Goal: Task Accomplishment & Management: Manage account settings

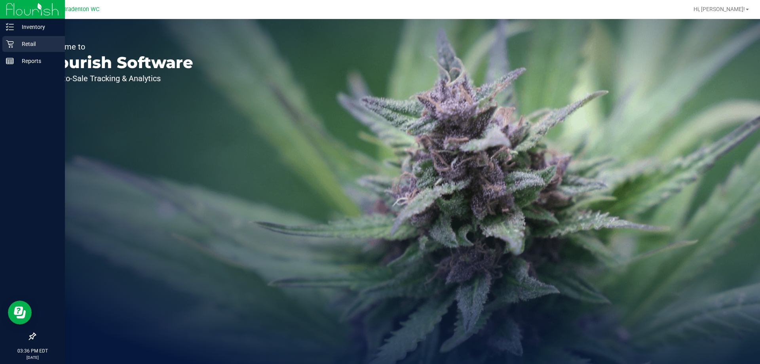
click at [29, 42] on p "Retail" at bounding box center [38, 44] width 48 height 10
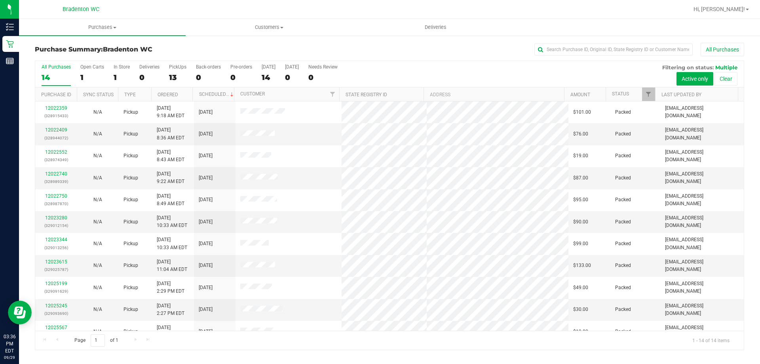
click at [442, 62] on div "All Purchases 14 Open Carts 1 In Store 1 Deliveries 0 PickUps 13 Back-orders 0 …" at bounding box center [389, 64] width 709 height 6
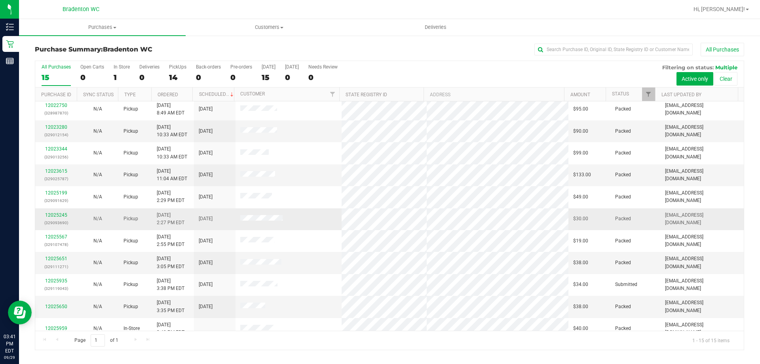
scroll to position [99, 0]
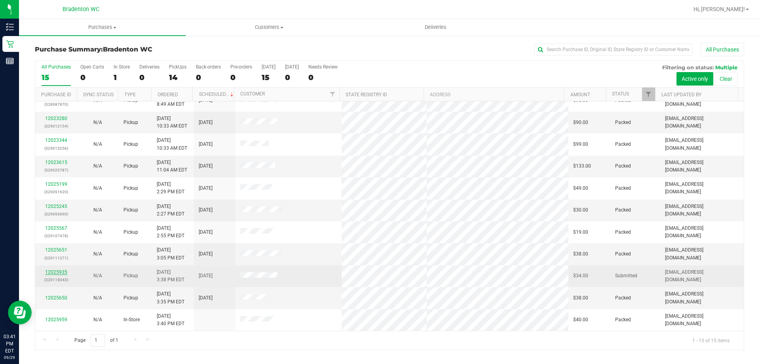
click at [55, 269] on link "12025935" at bounding box center [56, 272] width 22 height 6
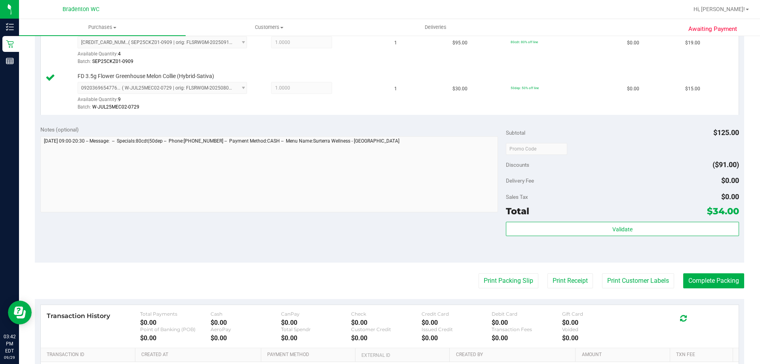
scroll to position [238, 0]
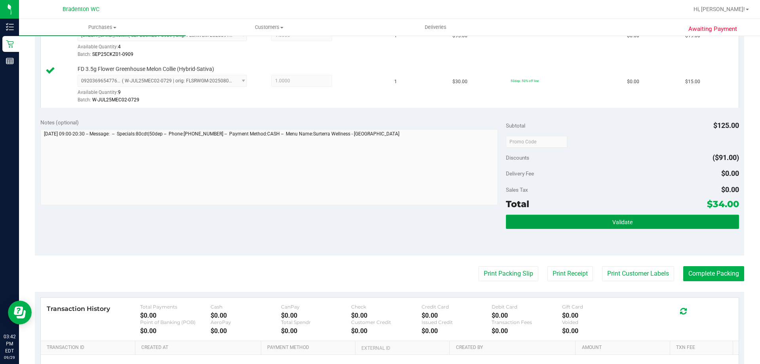
click at [595, 226] on button "Validate" at bounding box center [622, 222] width 233 height 14
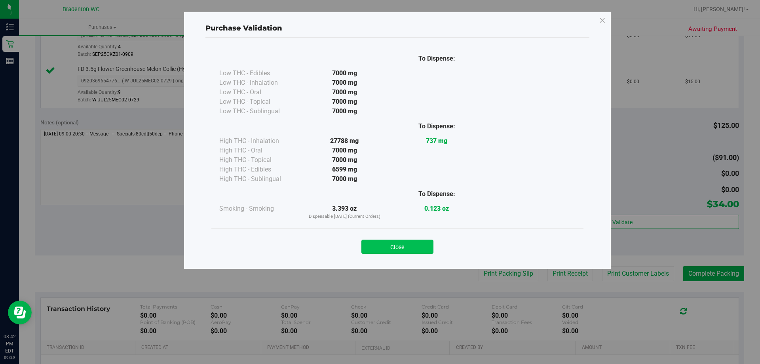
click at [399, 249] on button "Close" at bounding box center [397, 247] width 72 height 14
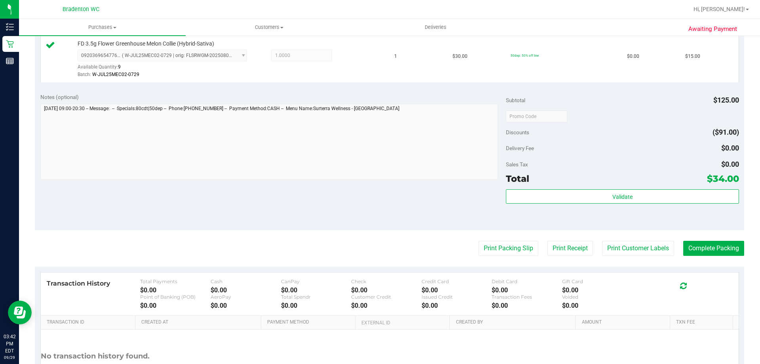
scroll to position [277, 0]
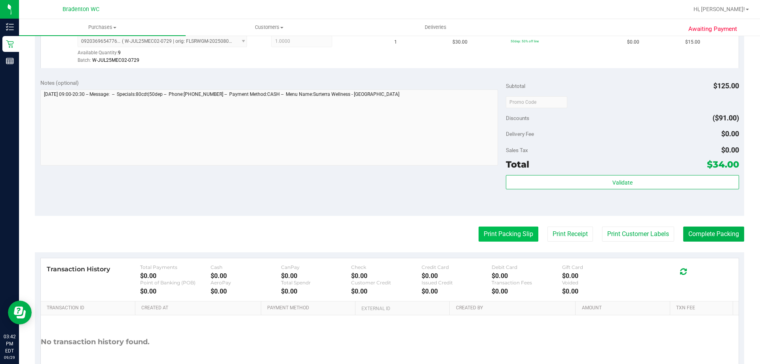
click at [502, 234] on button "Print Packing Slip" at bounding box center [509, 233] width 60 height 15
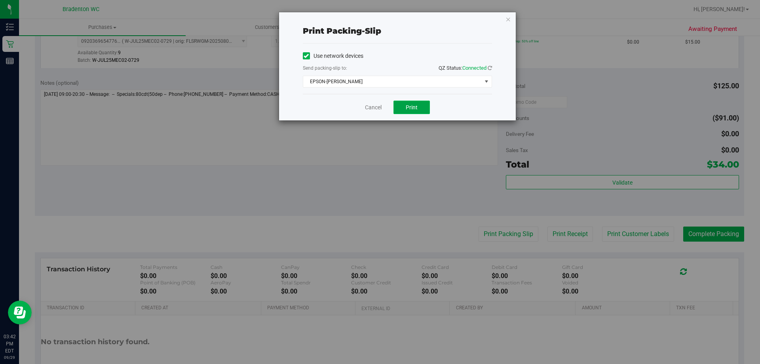
click at [401, 101] on button "Print" at bounding box center [412, 107] width 36 height 13
click at [508, 20] on icon "button" at bounding box center [509, 19] width 6 height 10
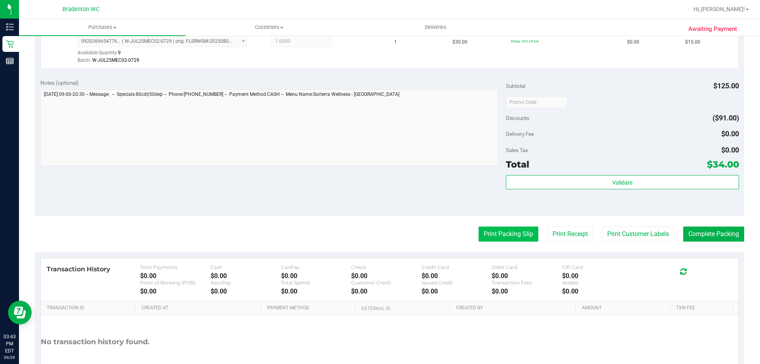
click at [494, 233] on button "Print Packing Slip" at bounding box center [509, 233] width 60 height 15
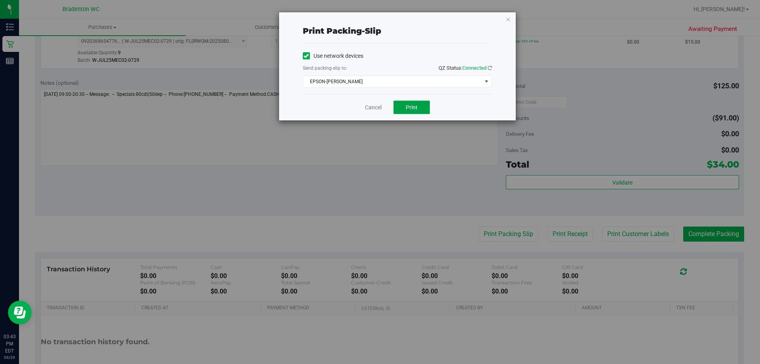
click at [403, 105] on button "Print" at bounding box center [412, 107] width 36 height 13
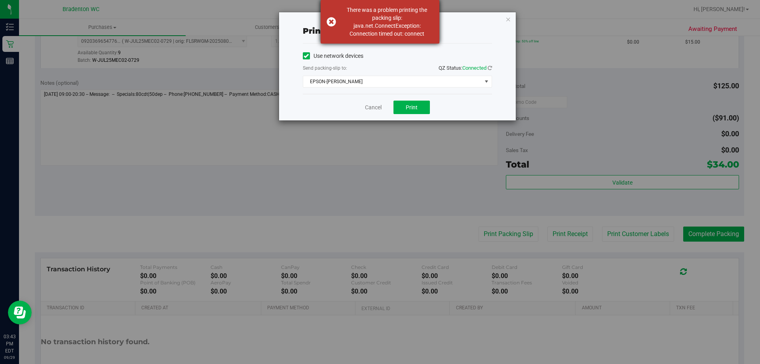
click at [333, 52] on body "Print packing-slip Use network devices Send packing-slip to: QZ Status: Connect…" at bounding box center [380, 182] width 760 height 364
click at [330, 19] on div "There was a problem printing the packing slip: java.net.ConnectException: Conne…" at bounding box center [380, 22] width 119 height 44
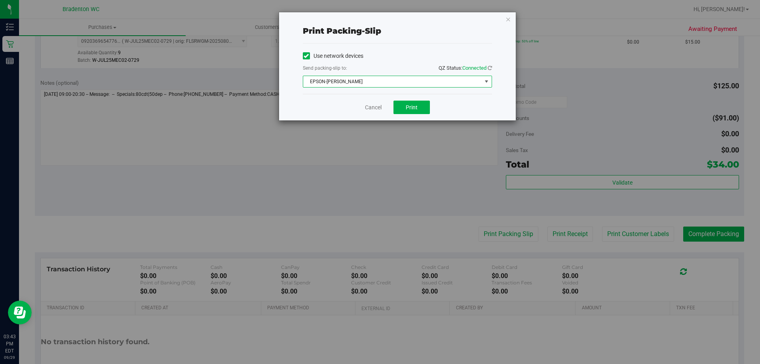
click at [485, 80] on span "select" at bounding box center [486, 81] width 6 height 6
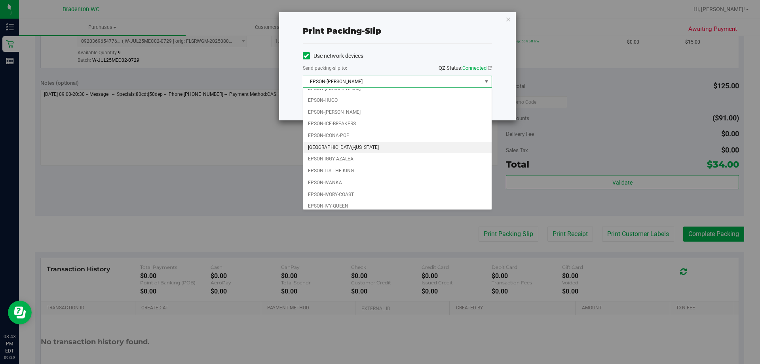
scroll to position [23, 0]
click at [364, 176] on li "EPSON-IVANKA" at bounding box center [397, 179] width 188 height 12
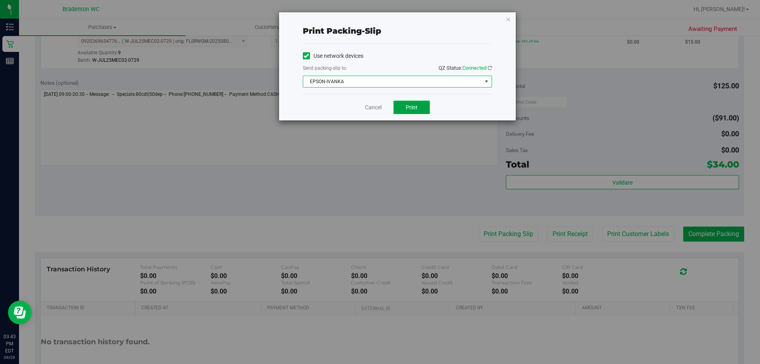
click at [421, 105] on button "Print" at bounding box center [412, 107] width 36 height 13
click at [512, 17] on div "Print packing-slip Use network devices Send packing-slip to: QZ Status: Connect…" at bounding box center [397, 66] width 237 height 108
click at [508, 21] on icon "button" at bounding box center [509, 19] width 6 height 10
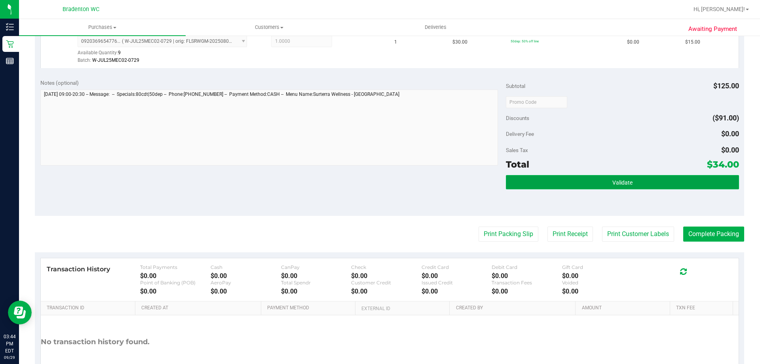
click at [550, 186] on button "Validate" at bounding box center [622, 182] width 233 height 14
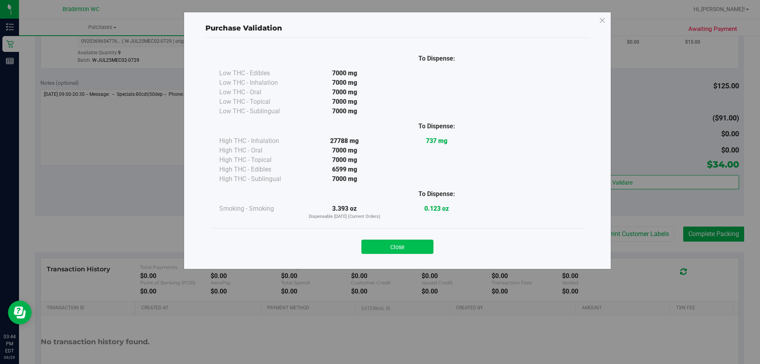
click at [388, 248] on button "Close" at bounding box center [397, 247] width 72 height 14
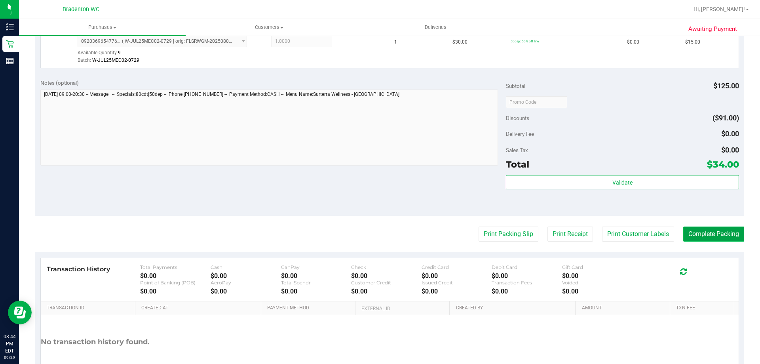
click at [695, 235] on button "Complete Packing" at bounding box center [713, 233] width 61 height 15
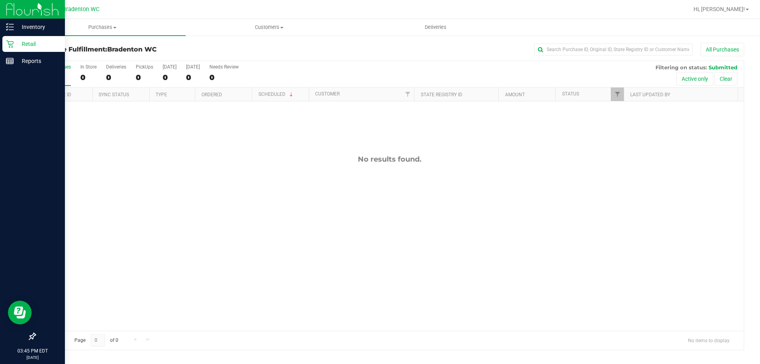
click at [26, 45] on p "Retail" at bounding box center [38, 44] width 48 height 10
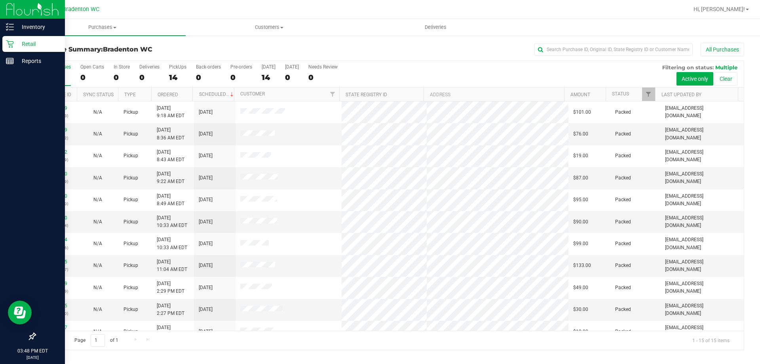
click at [19, 43] on p "Retail" at bounding box center [38, 44] width 48 height 10
click at [27, 42] on p "Retail" at bounding box center [38, 44] width 48 height 10
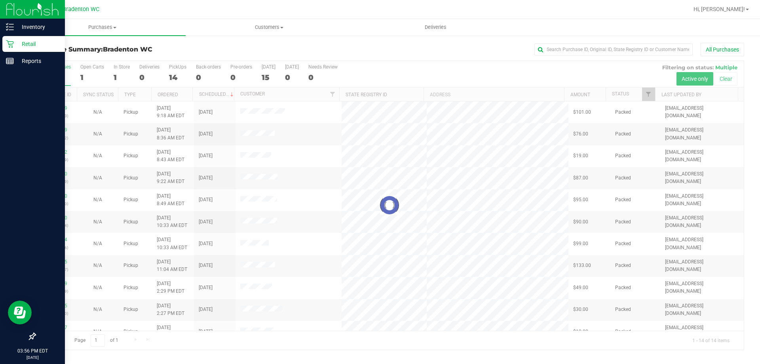
click at [27, 41] on p "Retail" at bounding box center [38, 44] width 48 height 10
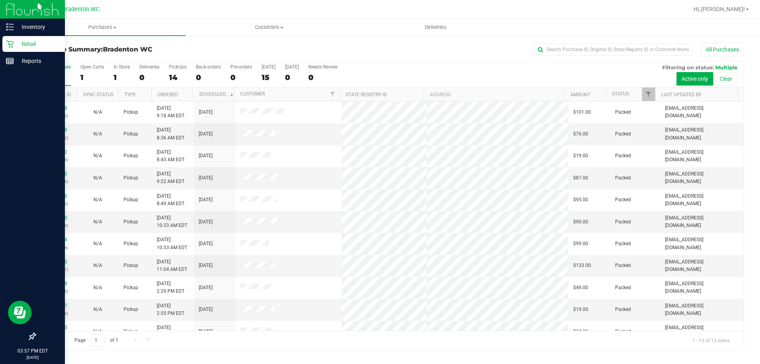
click at [27, 43] on p "Retail" at bounding box center [38, 44] width 48 height 10
